Goal: Information Seeking & Learning: Compare options

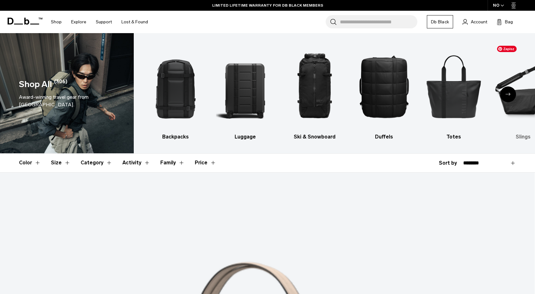
click at [520, 109] on img "6 / 10" at bounding box center [523, 87] width 58 height 88
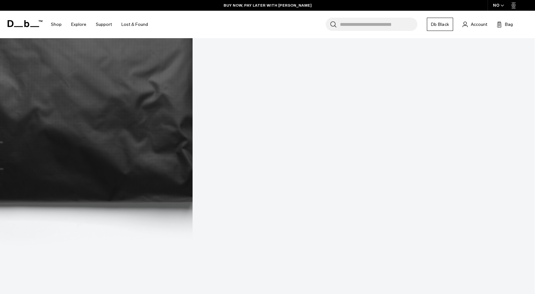
scroll to position [1740, 0]
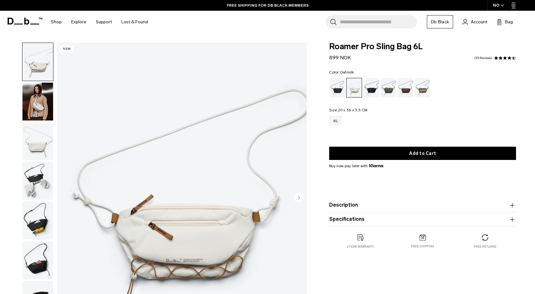
click at [502, 1] on div "NO" at bounding box center [498, 5] width 22 height 11
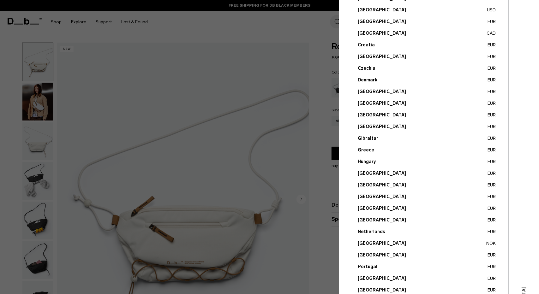
scroll to position [95, 0]
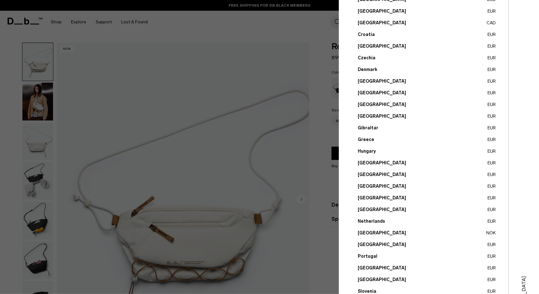
click at [368, 246] on button "Poland EUR" at bounding box center [427, 245] width 138 height 7
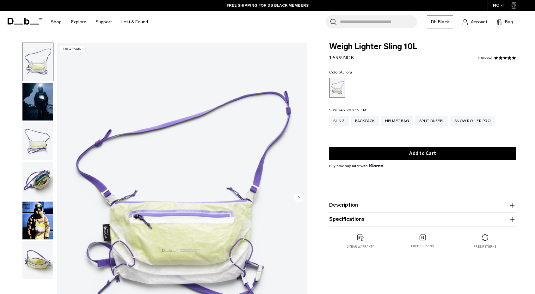
click at [499, 10] on div "NO" at bounding box center [498, 5] width 22 height 11
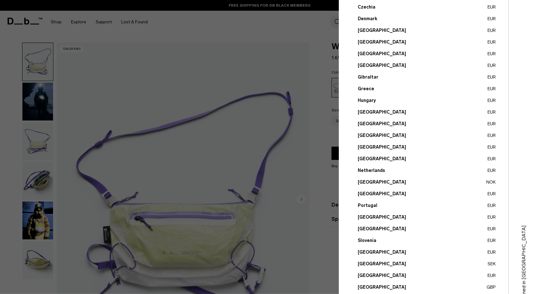
scroll to position [158, 0]
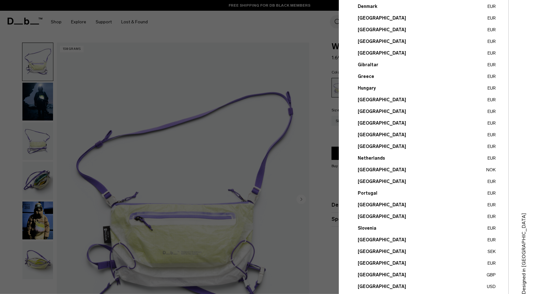
click at [368, 182] on button "Poland EUR" at bounding box center [427, 182] width 138 height 7
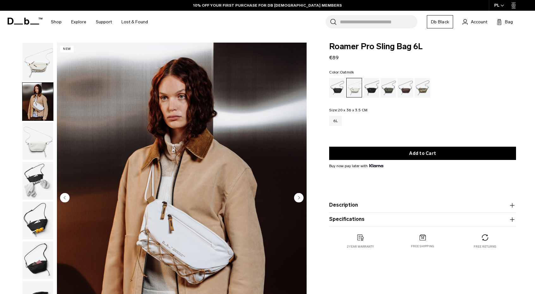
click at [33, 131] on img "button" at bounding box center [37, 142] width 31 height 38
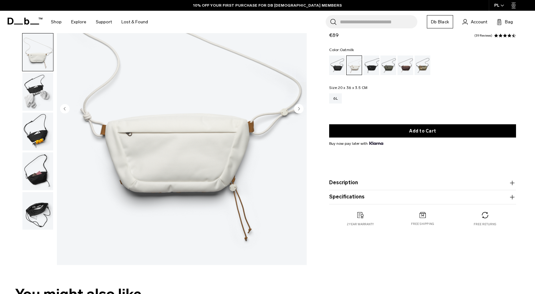
scroll to position [95, 0]
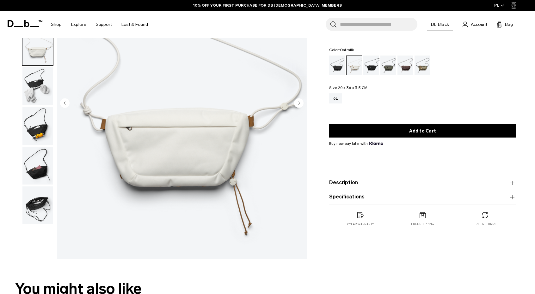
click at [44, 79] on img "button" at bounding box center [37, 86] width 31 height 38
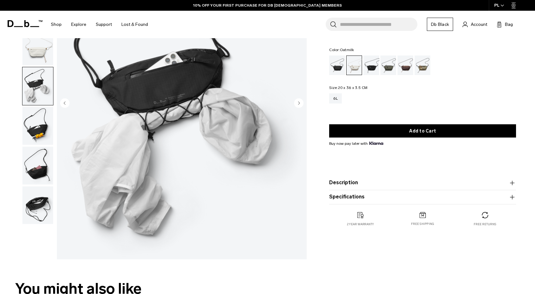
click at [35, 127] on img "button" at bounding box center [37, 126] width 31 height 38
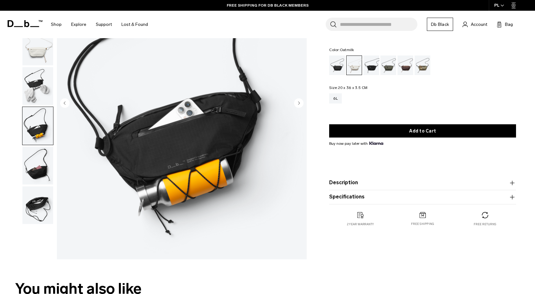
click at [39, 163] on img "button" at bounding box center [37, 166] width 31 height 38
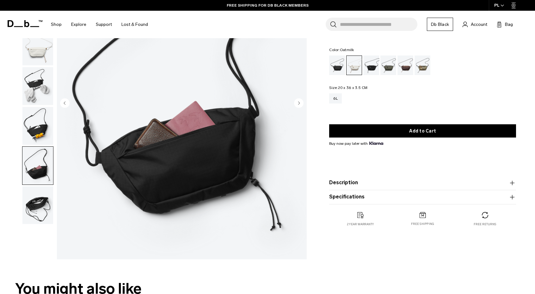
click at [39, 205] on img "button" at bounding box center [37, 206] width 31 height 38
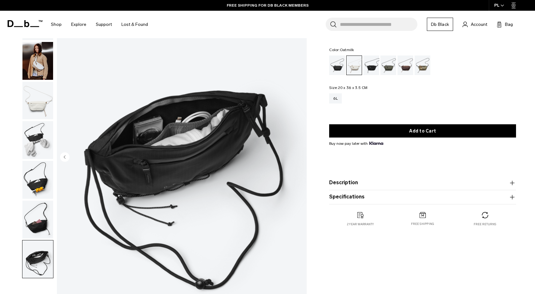
scroll to position [0, 0]
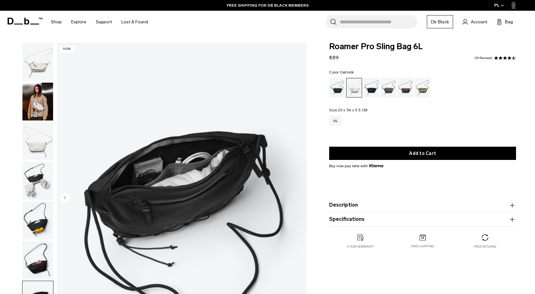
click at [36, 76] on img "button" at bounding box center [37, 62] width 31 height 38
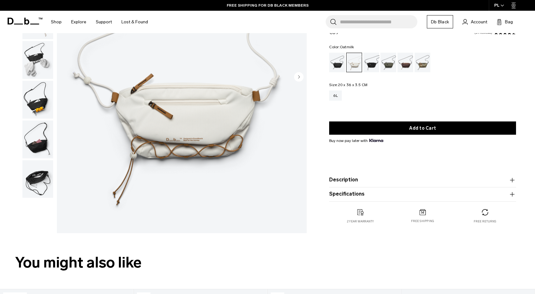
scroll to position [126, 0]
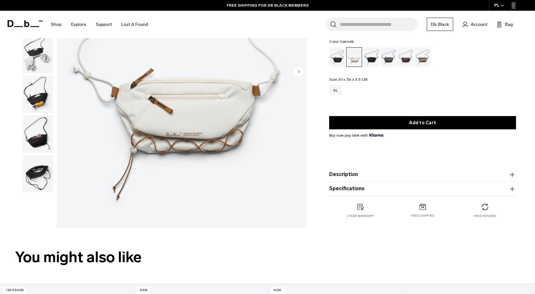
click at [366, 174] on button "Description" at bounding box center [422, 175] width 187 height 8
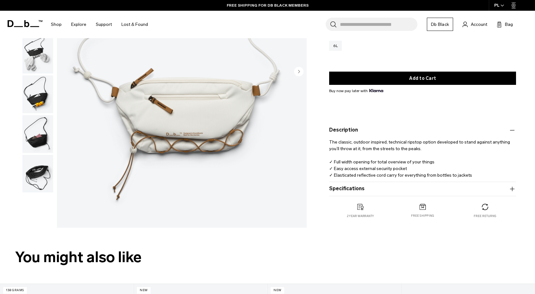
click at [380, 189] on button "Specifications" at bounding box center [422, 189] width 187 height 8
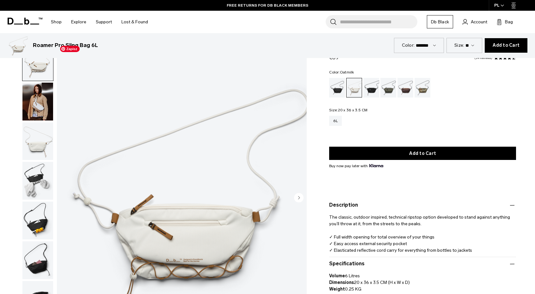
scroll to position [0, 0]
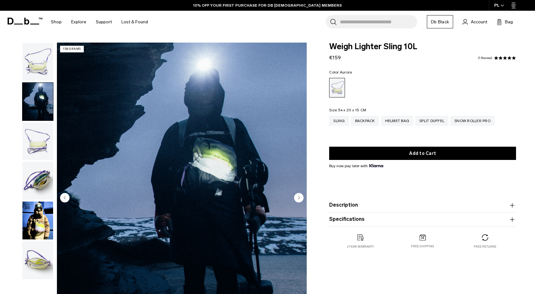
click at [34, 140] on img "button" at bounding box center [37, 142] width 31 height 38
